Goal: Navigation & Orientation: Find specific page/section

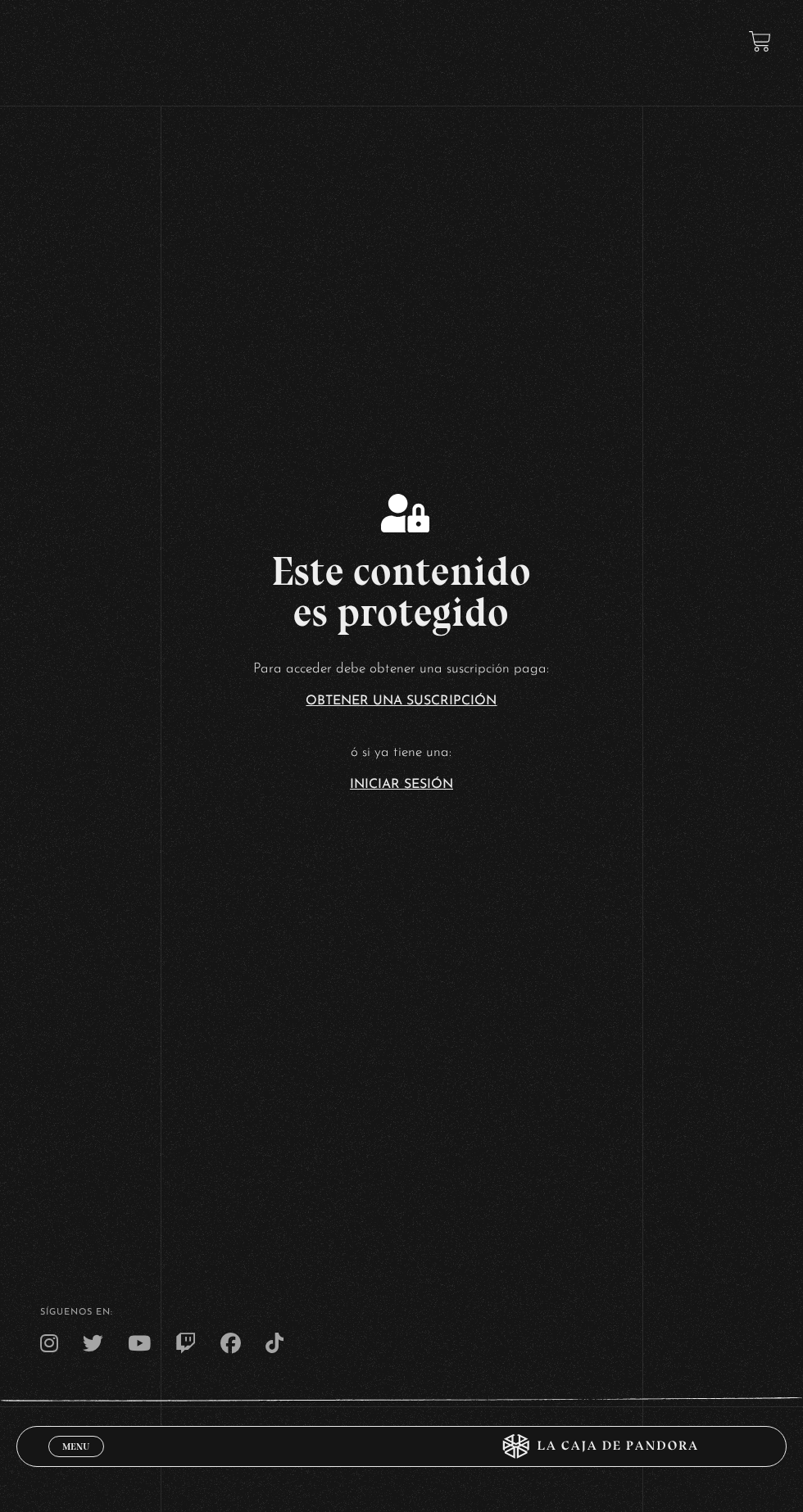
click at [365, 791] on link "Iniciar Sesión" at bounding box center [401, 784] width 103 height 13
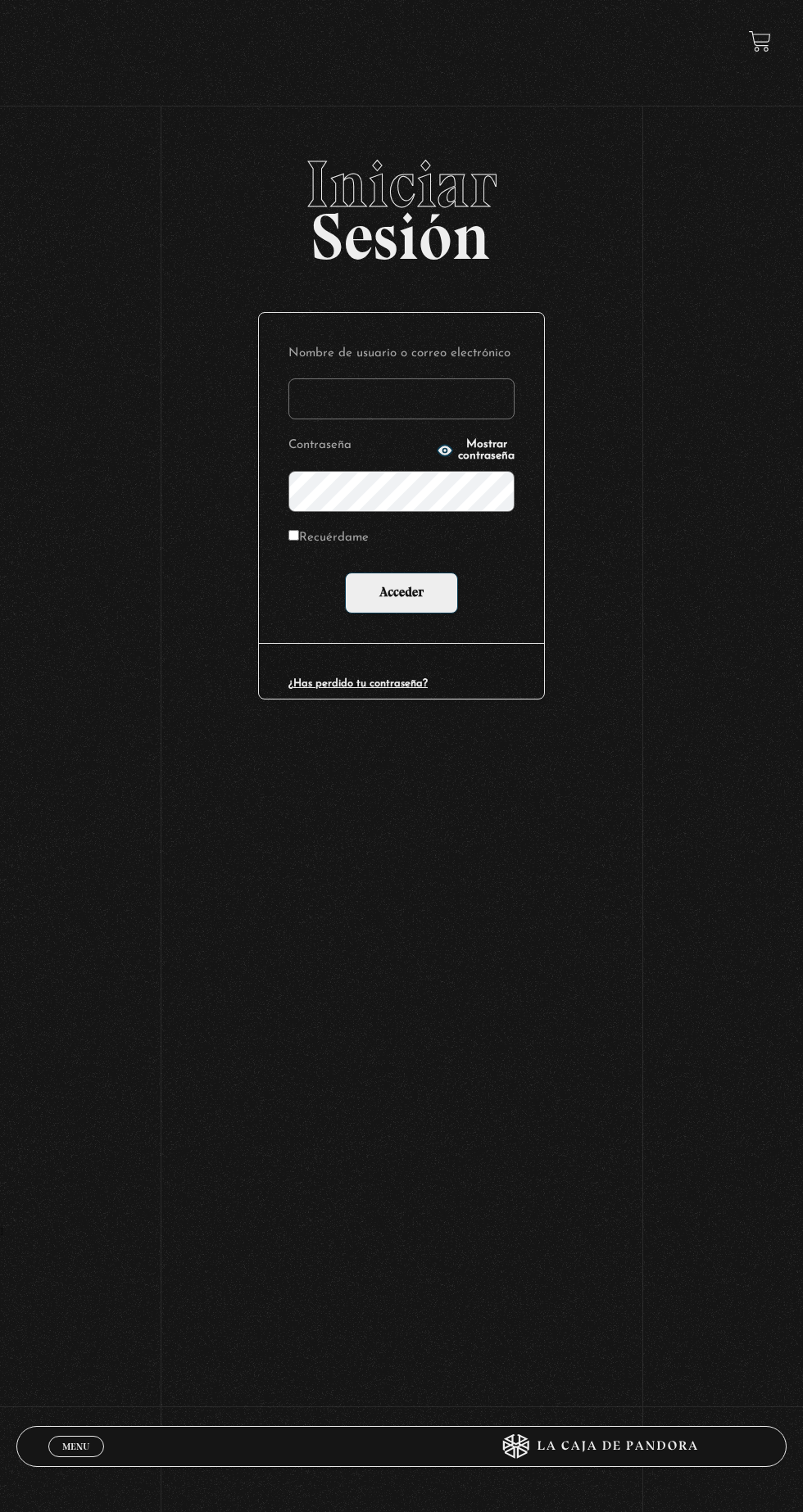
click at [314, 456] on label "Contraseña" at bounding box center [360, 446] width 143 height 24
type input "[EMAIL_ADDRESS][DOMAIN_NAME]"
click at [344, 572] on input "Acceder" at bounding box center [401, 592] width 113 height 41
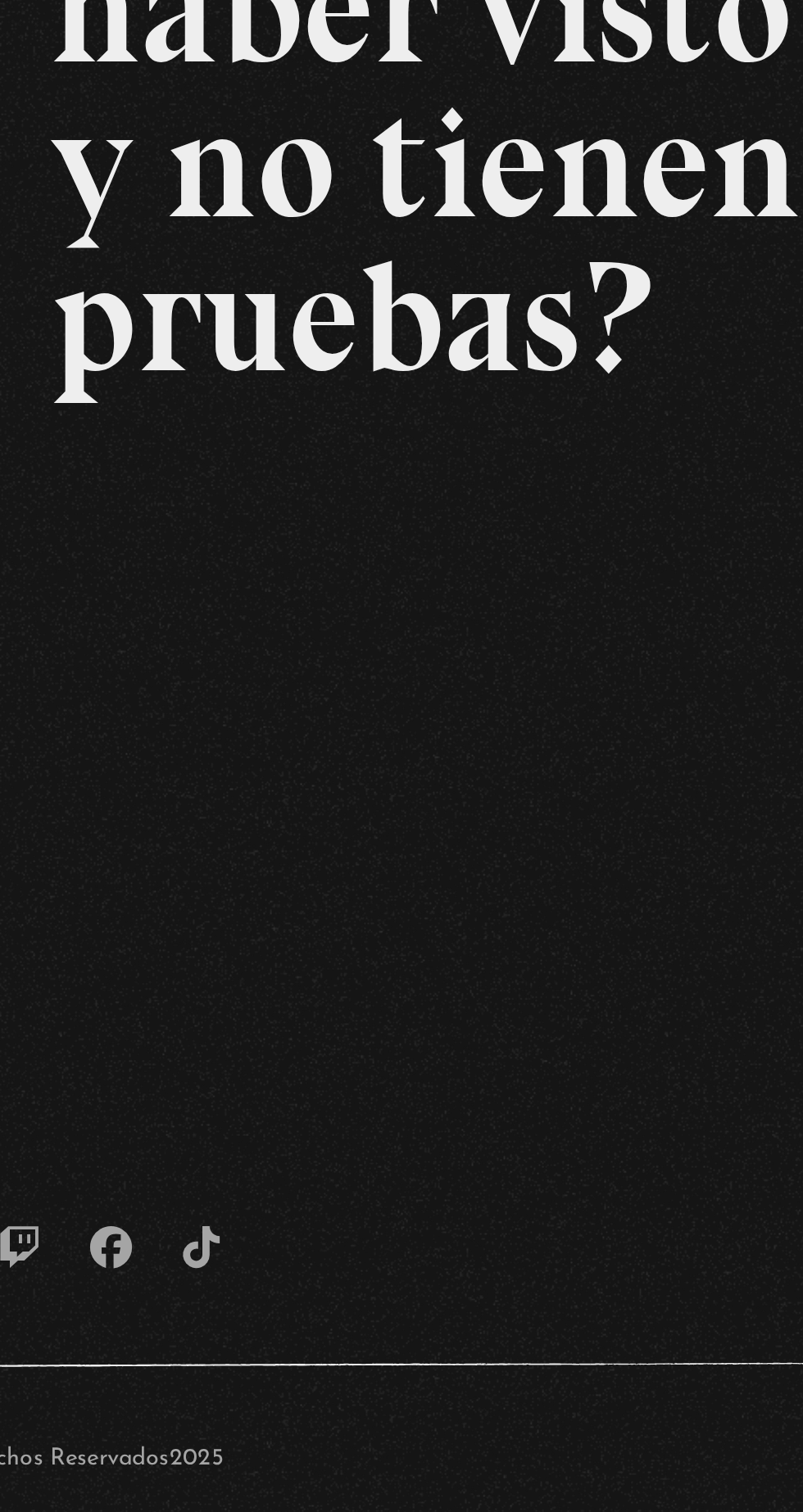
click at [179, 914] on div "Volver Setiembre 24 - 830pm CR Qué juran haber visto y no tienen pruebas?" at bounding box center [401, 545] width 803 height 789
